Goal: Task Accomplishment & Management: Manage account settings

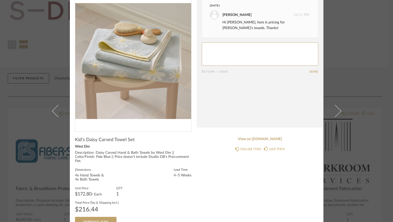
scroll to position [34, 0]
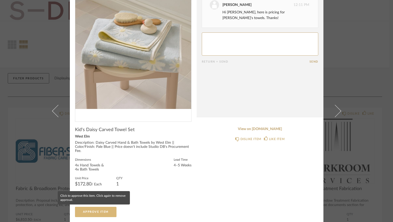
click at [104, 213] on span "Approve Item" at bounding box center [95, 211] width 25 height 3
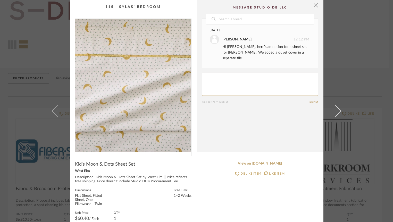
scroll to position [34, 0]
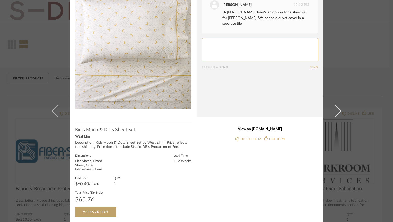
click at [251, 130] on link "View on [DOMAIN_NAME]" at bounding box center [260, 129] width 116 height 4
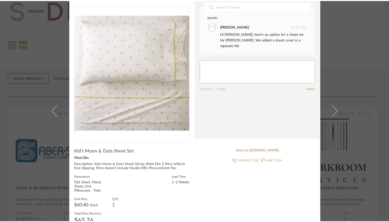
scroll to position [0, 0]
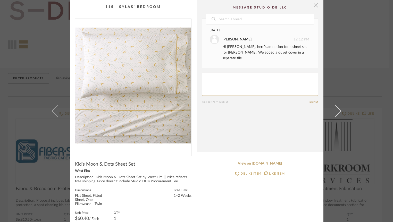
click at [314, 8] on span "button" at bounding box center [315, 5] width 10 height 10
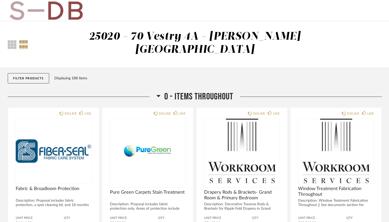
click at [22, 73] on button "Filter Products" at bounding box center [28, 78] width 41 height 10
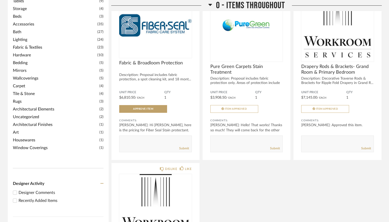
scroll to position [168, 0]
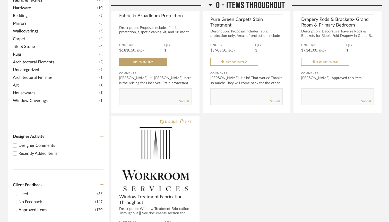
click at [36, 150] on div "Recently Added Items" at bounding box center [61, 153] width 85 height 6
click at [18, 150] on input "Recently Added Items" at bounding box center [15, 153] width 6 height 6
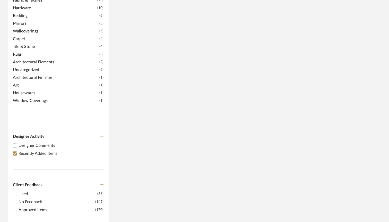
scroll to position [0, 0]
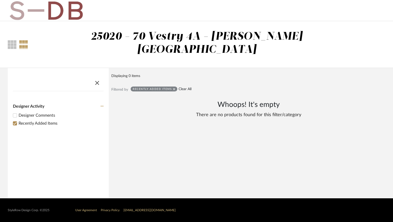
click at [187, 87] on link "Clear All" at bounding box center [184, 89] width 13 height 4
checkbox input "false"
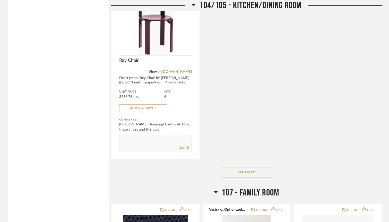
scroll to position [2057, 0]
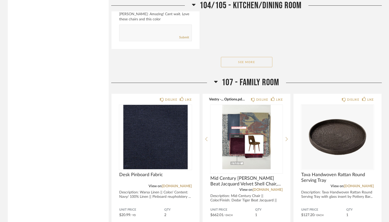
click at [252, 57] on button "See More" at bounding box center [246, 62] width 51 height 10
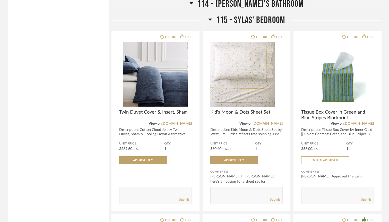
scroll to position [4542, 0]
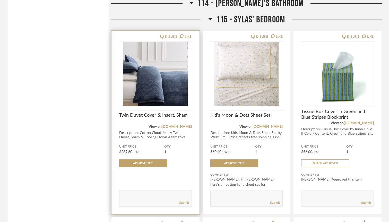
click at [184, 74] on img "0" at bounding box center [155, 74] width 73 height 64
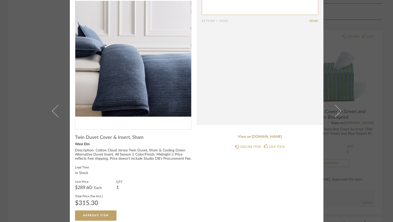
scroll to position [31, 0]
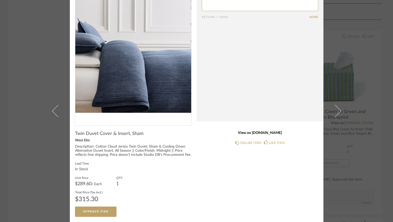
click at [266, 132] on link "View on [DOMAIN_NAME]" at bounding box center [260, 133] width 116 height 4
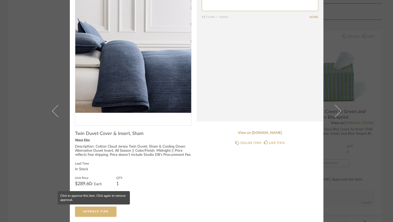
click at [94, 211] on span "Approve Item" at bounding box center [95, 211] width 25 height 3
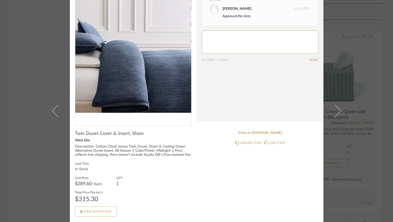
scroll to position [0, 0]
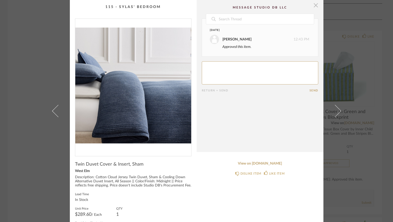
click at [314, 6] on span "button" at bounding box center [315, 5] width 10 height 10
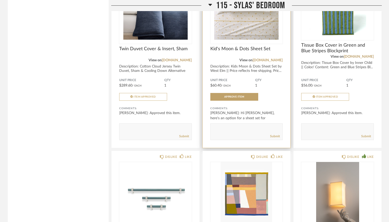
scroll to position [4609, 0]
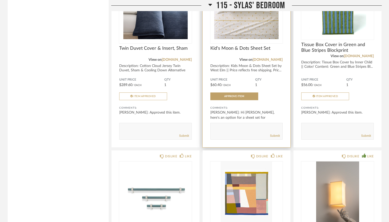
click at [221, 125] on textarea at bounding box center [247, 128] width 72 height 7
type textarea "Thanks Lauren! Is it possible to get a second set in a different pattern or col…"
click at [276, 134] on link "Submit" at bounding box center [275, 136] width 10 height 4
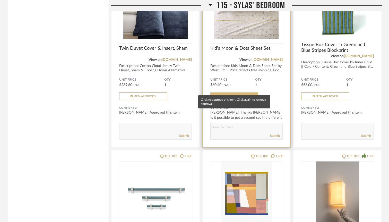
click at [241, 95] on span "Approve Item" at bounding box center [234, 96] width 20 height 3
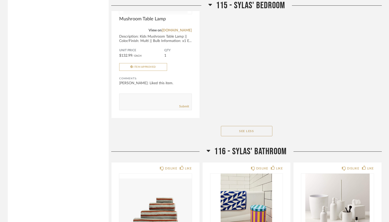
scroll to position [5563, 0]
